Goal: Task Accomplishment & Management: Use online tool/utility

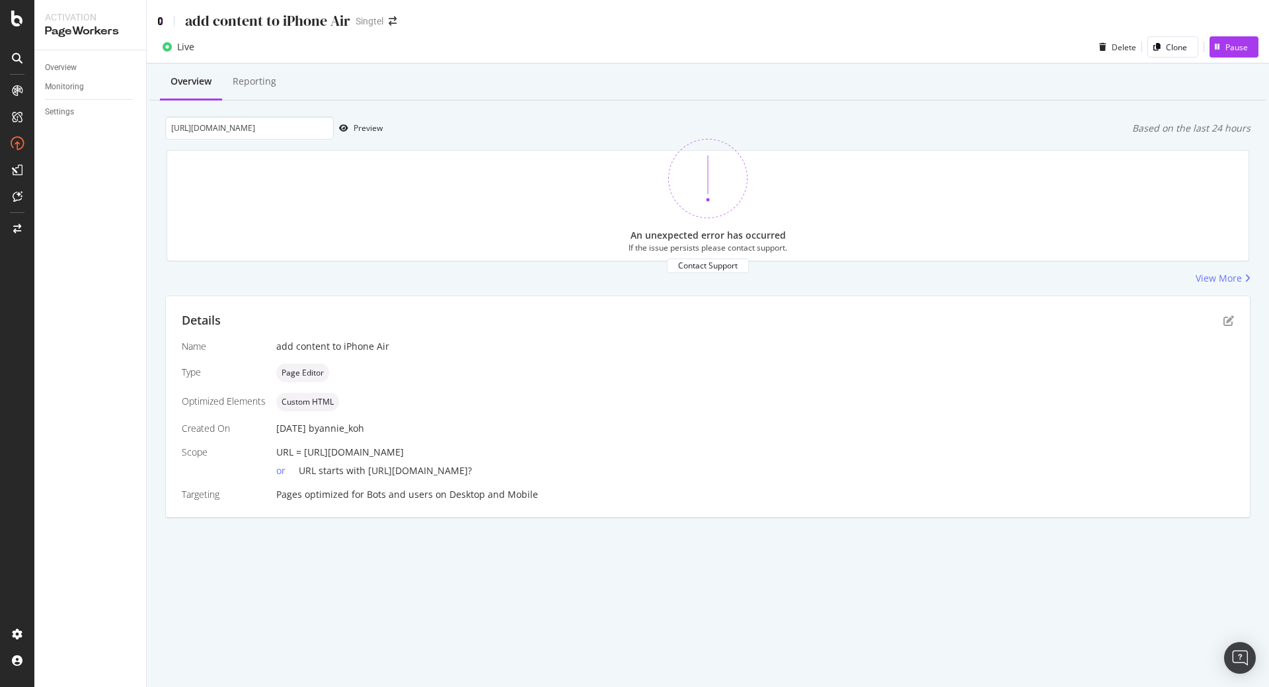
click at [159, 21] on icon at bounding box center [160, 21] width 6 height 9
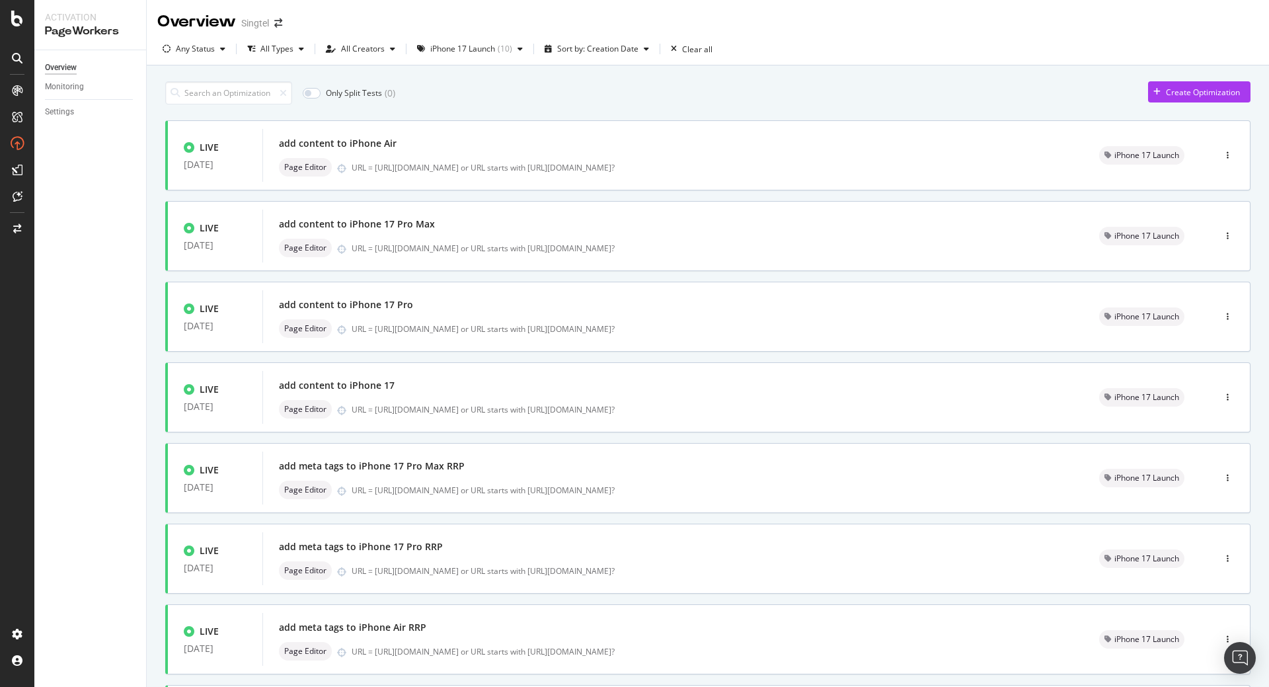
click at [491, 99] on div "Only Split Tests ( 0 ) Create Optimization" at bounding box center [708, 92] width 1086 height 23
click at [404, 159] on div "Page Editor URL = [URL][DOMAIN_NAME] or URL starts with [URL][DOMAIN_NAME]?" at bounding box center [673, 167] width 789 height 19
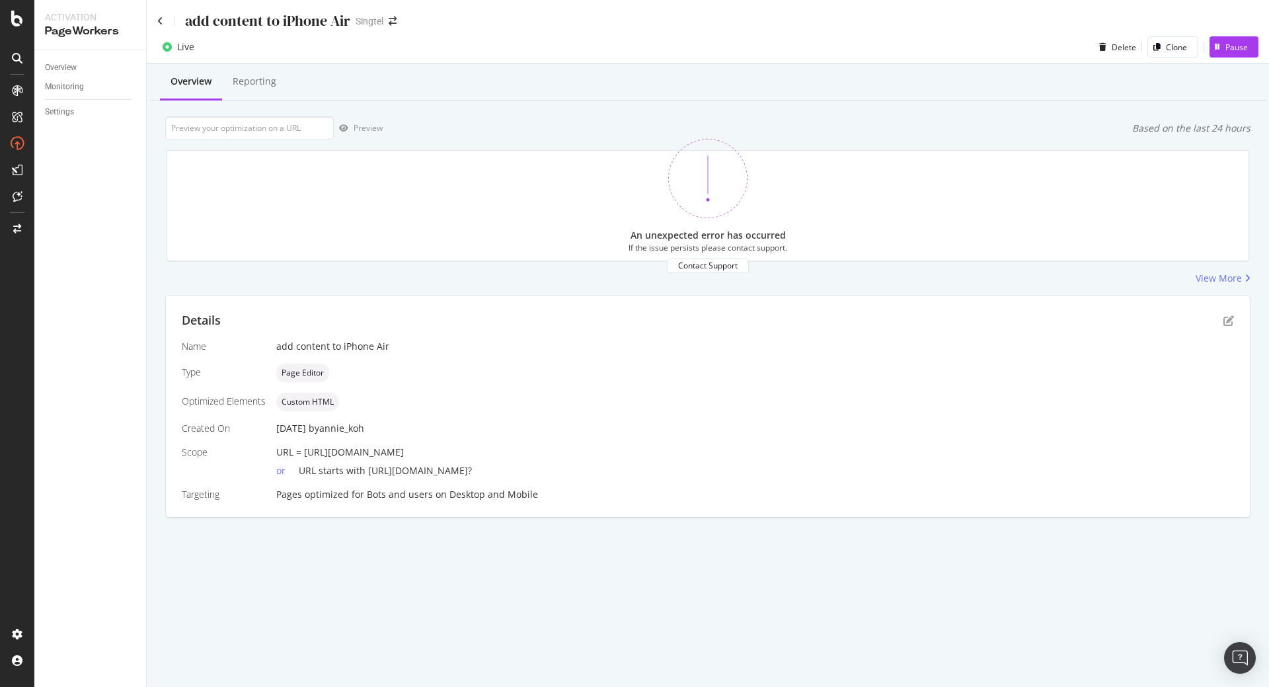
drag, startPoint x: 307, startPoint y: 454, endPoint x: 551, endPoint y: 447, distance: 244.7
click at [551, 447] on div "URL = [URL][DOMAIN_NAME]" at bounding box center [755, 452] width 958 height 13
drag, startPoint x: 302, startPoint y: 454, endPoint x: 605, endPoint y: 448, distance: 302.8
click at [605, 448] on div "URL = [URL][DOMAIN_NAME]" at bounding box center [755, 452] width 958 height 13
copy span "[URL][DOMAIN_NAME]"
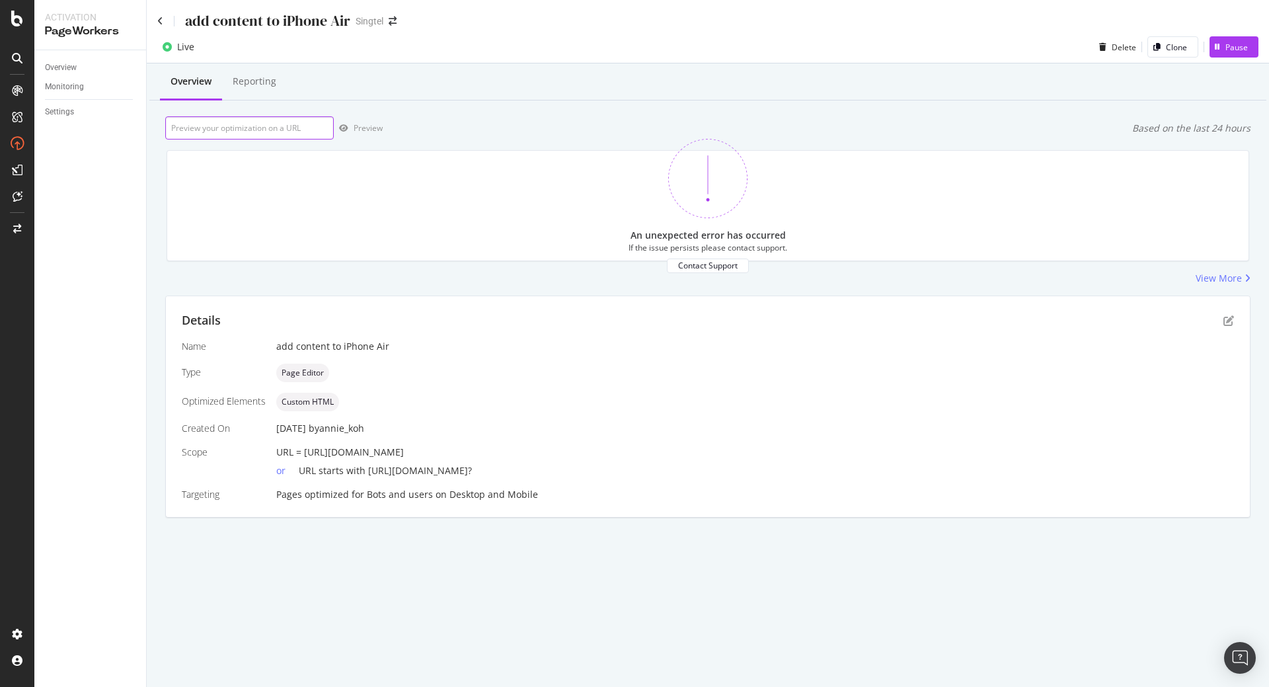
click at [306, 122] on input "url" at bounding box center [249, 127] width 169 height 23
paste input "[URL][DOMAIN_NAME]"
drag, startPoint x: 213, startPoint y: 124, endPoint x: 84, endPoint y: 123, distance: 128.9
click at [84, 123] on div "Activation PageWorkers Overview Monitoring Settings add content to iPhone Air S…" at bounding box center [651, 343] width 1235 height 687
click at [176, 126] on input "[URL][DOMAIN_NAME]" at bounding box center [249, 127] width 169 height 23
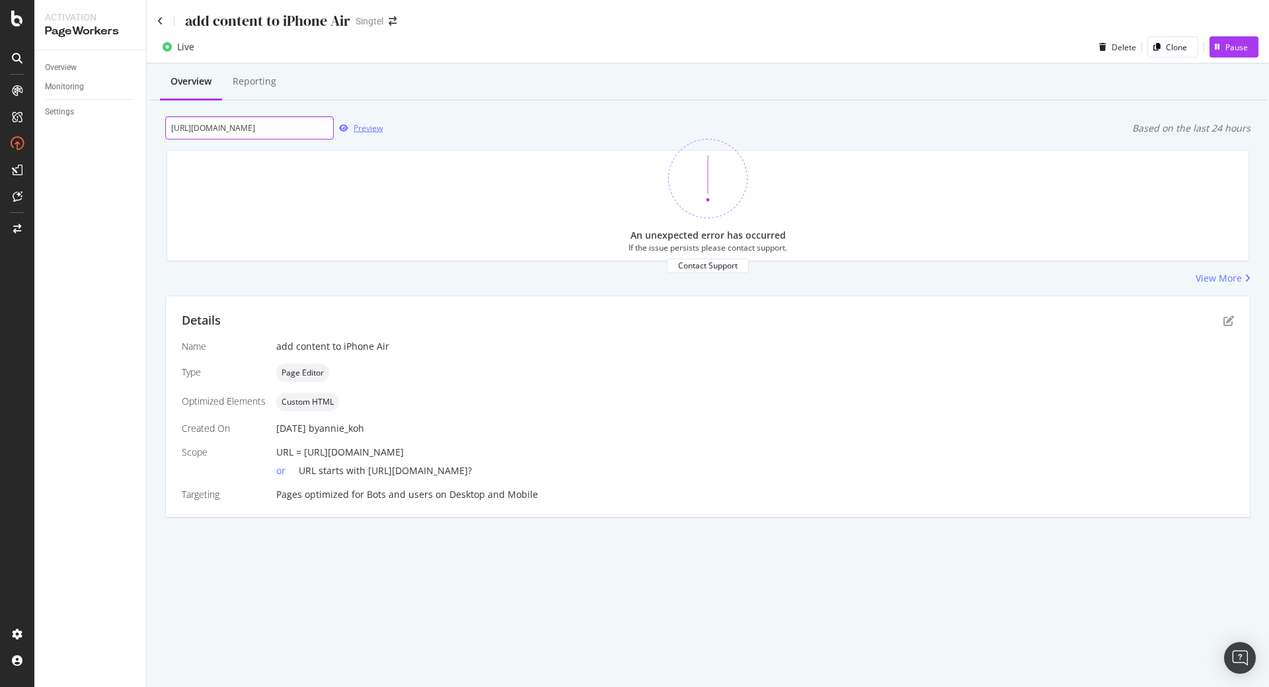
type input "[URL][DOMAIN_NAME]"
click at [354, 129] on div "Preview" at bounding box center [368, 127] width 29 height 11
click at [159, 22] on icon at bounding box center [160, 21] width 6 height 9
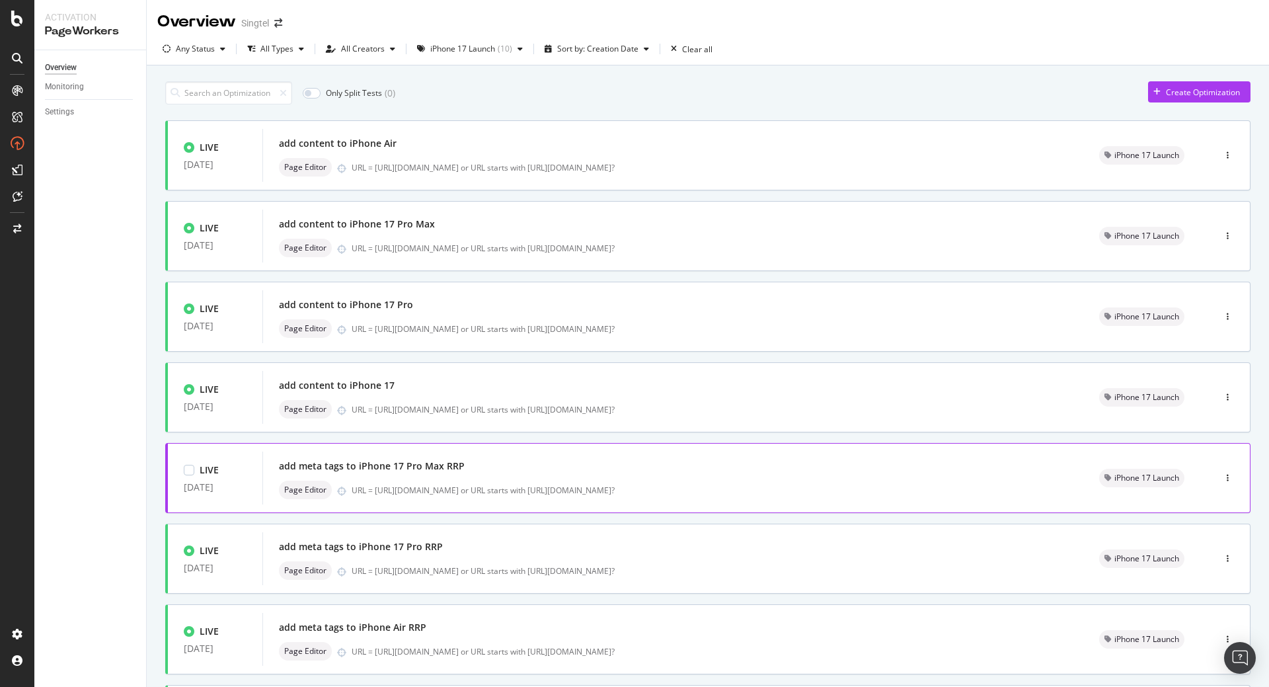
click at [465, 485] on div "URL = [URL][DOMAIN_NAME] or URL starts with [URL][DOMAIN_NAME]?" at bounding box center [710, 490] width 716 height 11
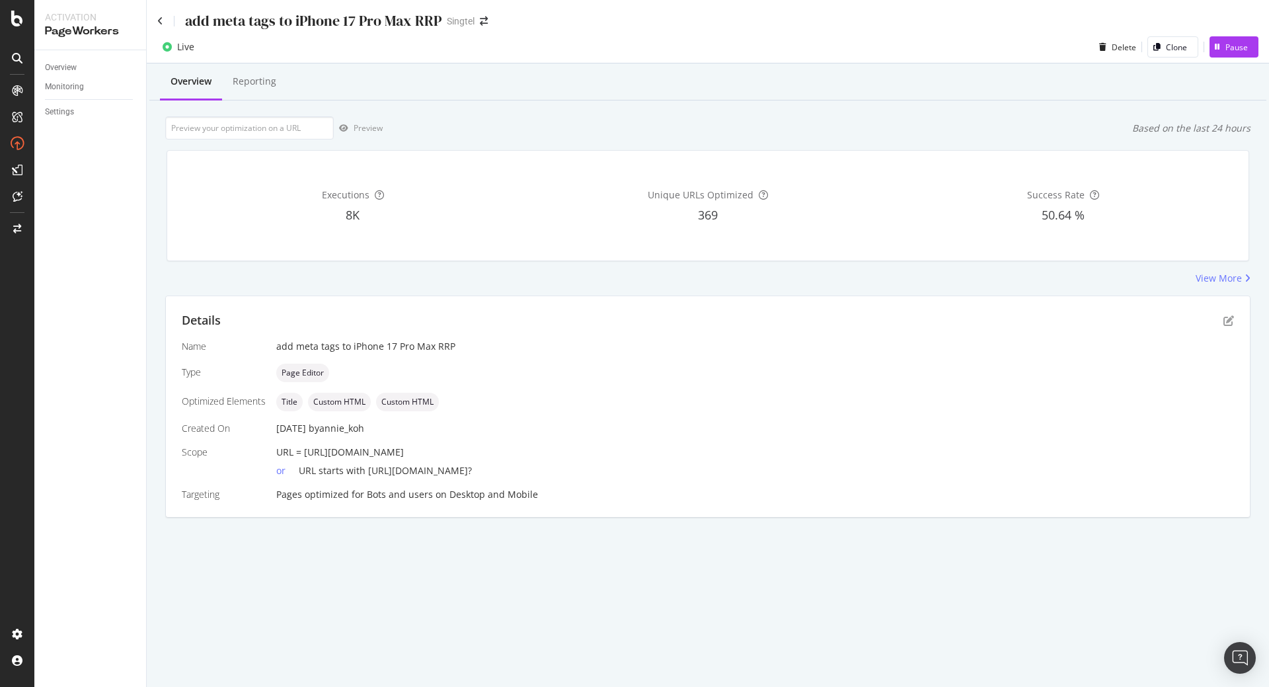
drag, startPoint x: 305, startPoint y: 455, endPoint x: 658, endPoint y: 452, distance: 353.0
click at [658, 452] on div "URL = [URL][DOMAIN_NAME]" at bounding box center [755, 452] width 958 height 13
copy span "[URL][DOMAIN_NAME]"
click at [299, 129] on input "url" at bounding box center [249, 127] width 169 height 23
paste input "[URL][DOMAIN_NAME]"
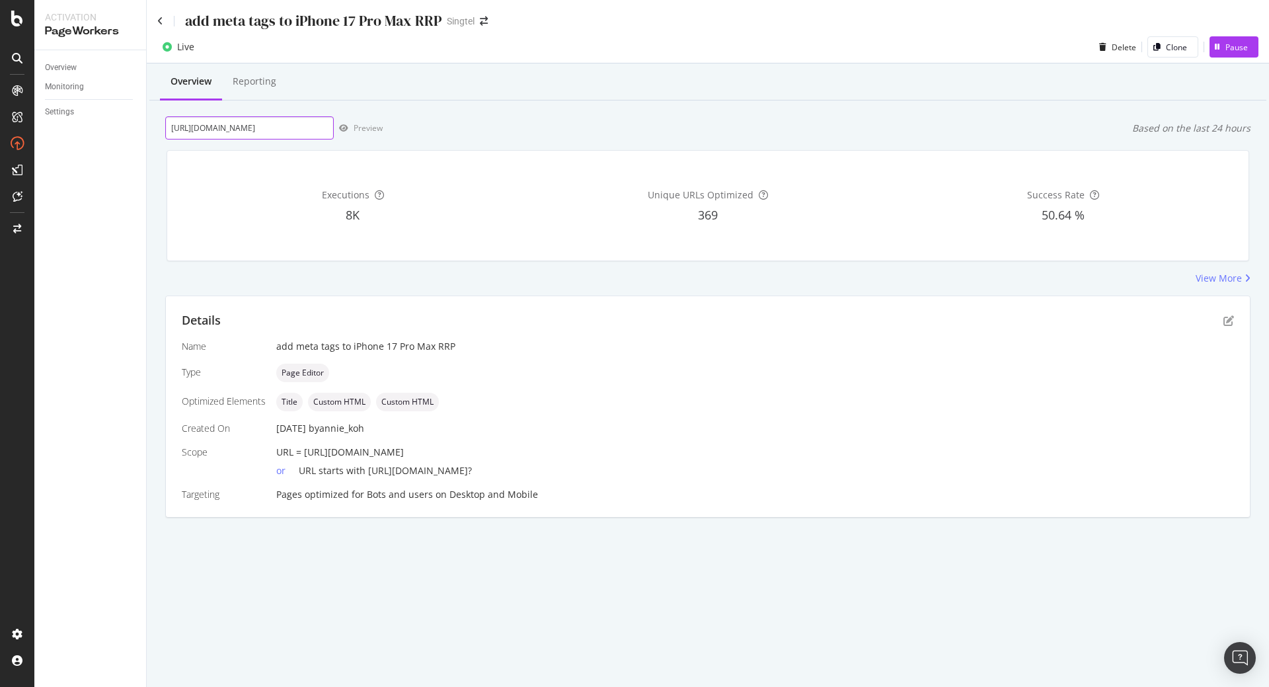
scroll to position [0, 125]
type input "[URL][DOMAIN_NAME]"
click at [355, 130] on div "Preview" at bounding box center [368, 127] width 29 height 11
